Goal: Information Seeking & Learning: Learn about a topic

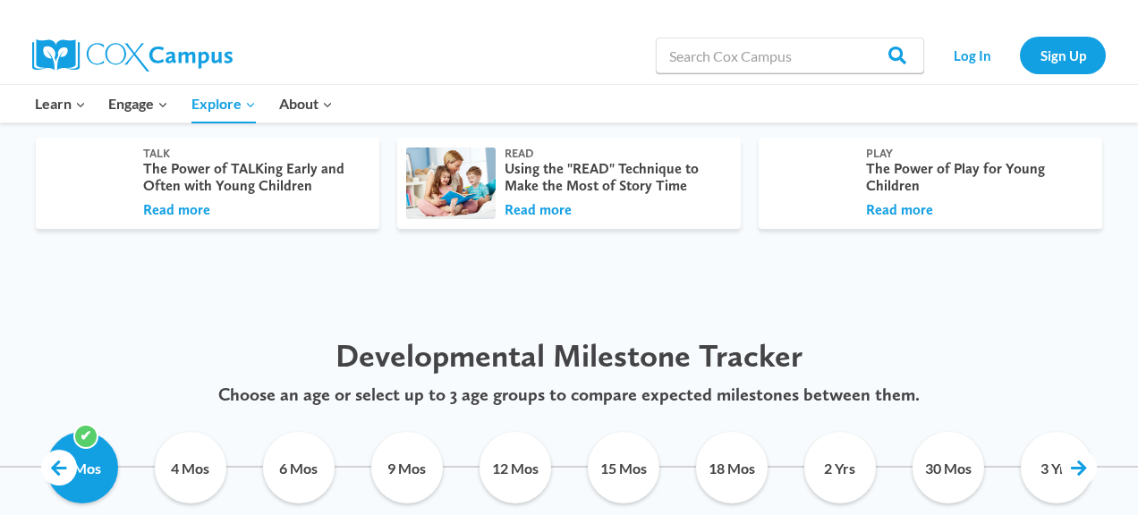
scroll to position [683, 0]
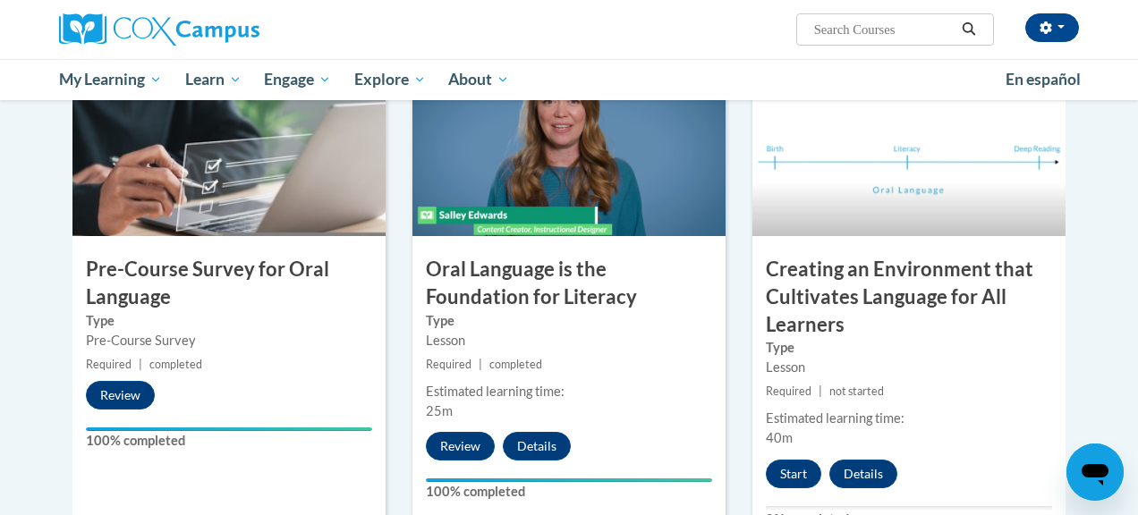
scroll to position [455, 0]
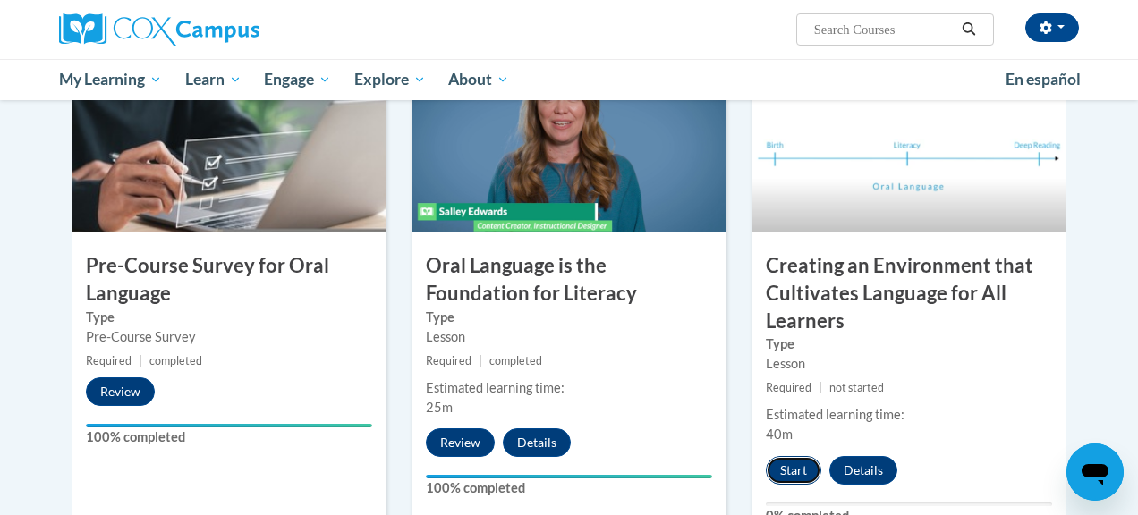
click at [803, 478] on button "Start" at bounding box center [793, 470] width 55 height 29
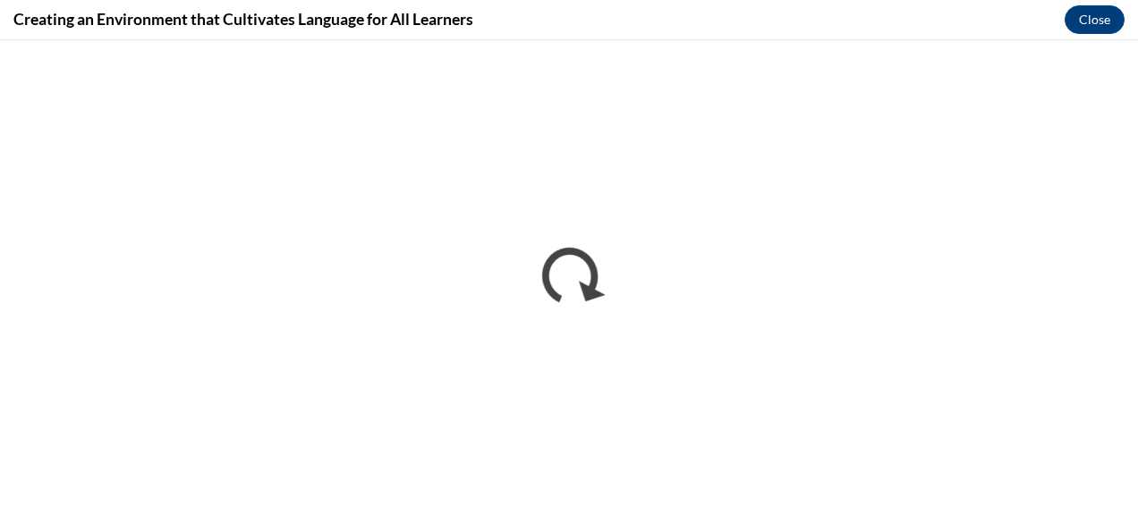
scroll to position [0, 0]
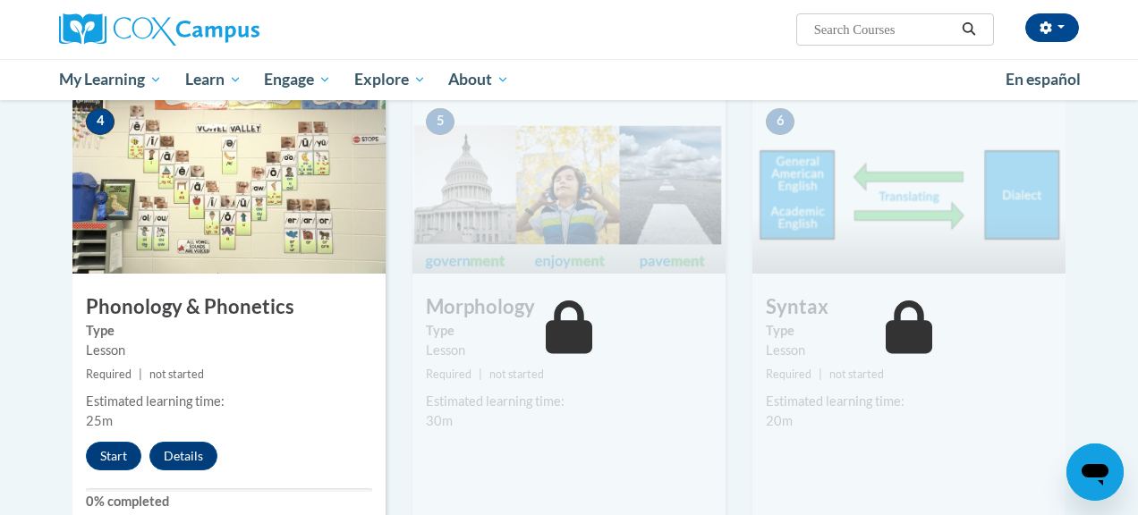
scroll to position [937, 0]
click at [123, 455] on button "Start" at bounding box center [113, 455] width 55 height 29
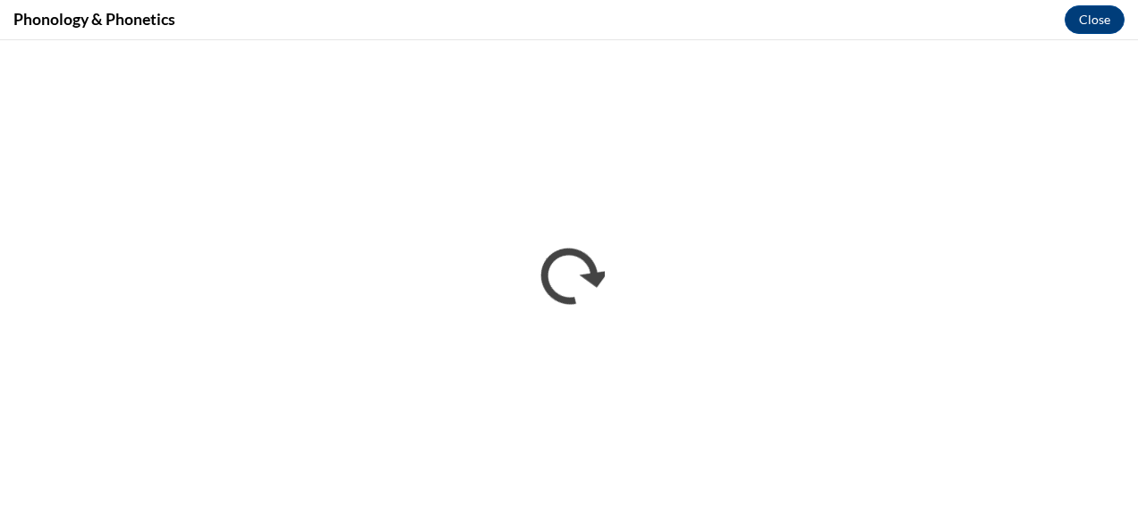
scroll to position [0, 0]
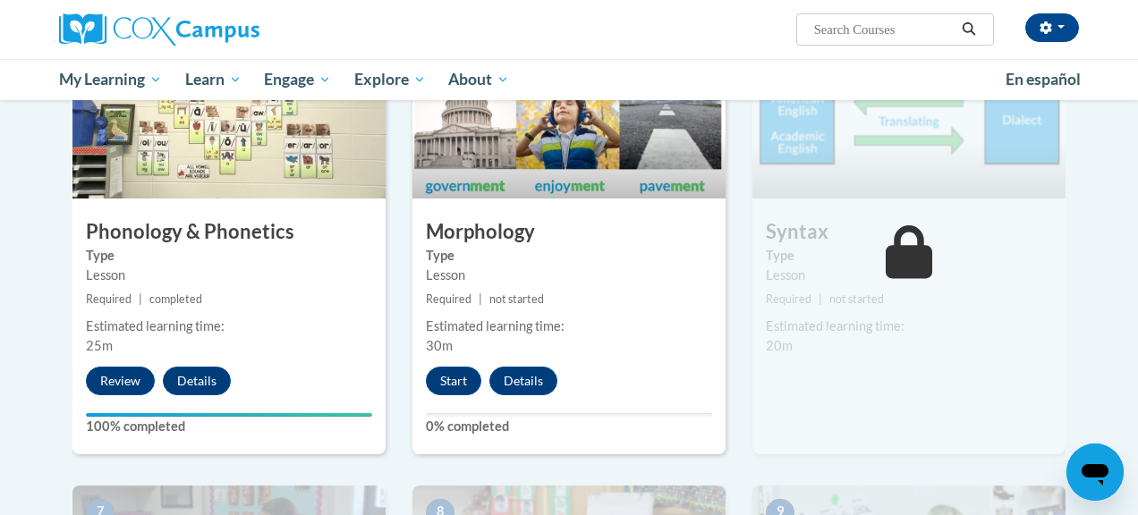
scroll to position [1012, 0]
click at [439, 384] on button "Start" at bounding box center [453, 380] width 55 height 29
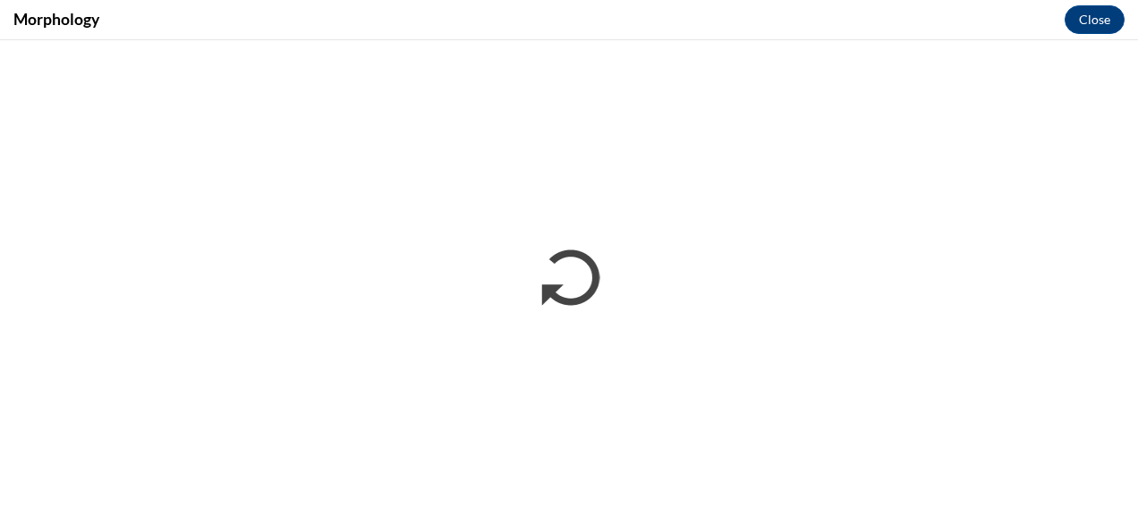
scroll to position [0, 0]
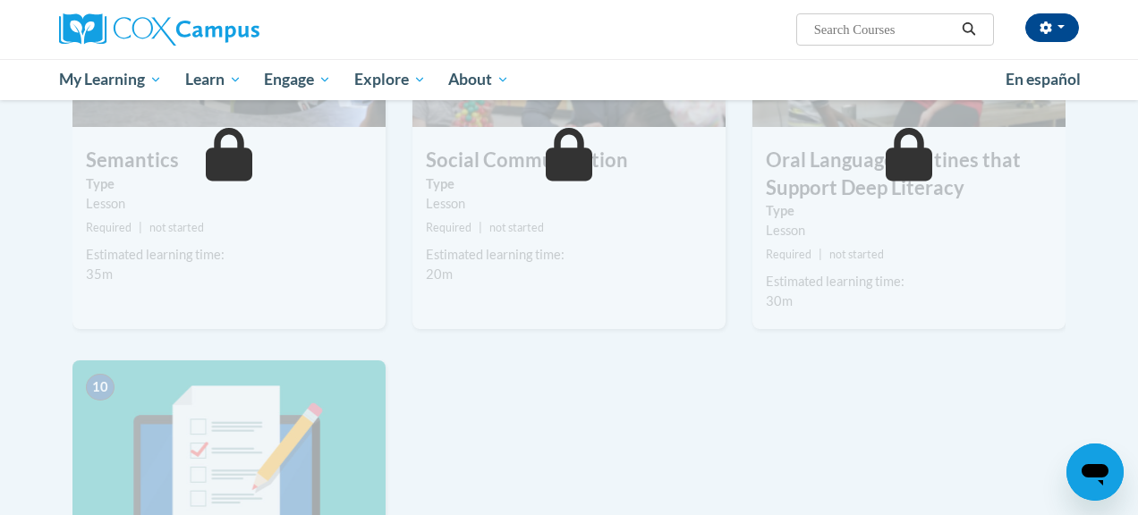
scroll to position [1608, 0]
